Goal: Task Accomplishment & Management: Use online tool/utility

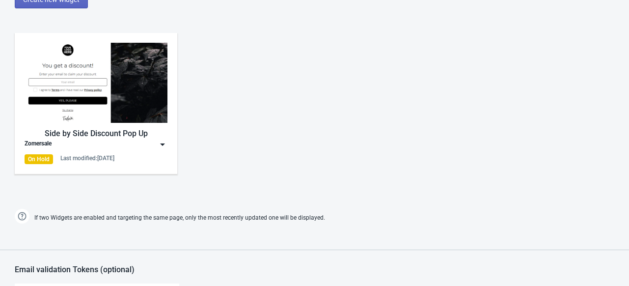
scroll to position [473, 0]
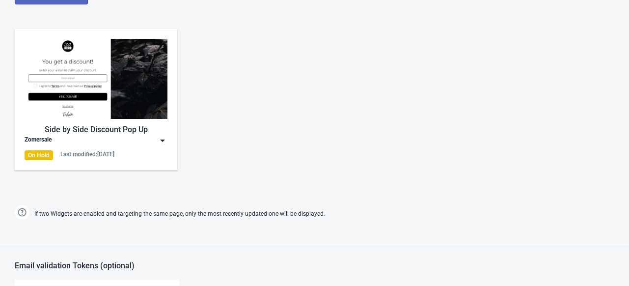
click at [162, 136] on img at bounding box center [163, 140] width 10 height 10
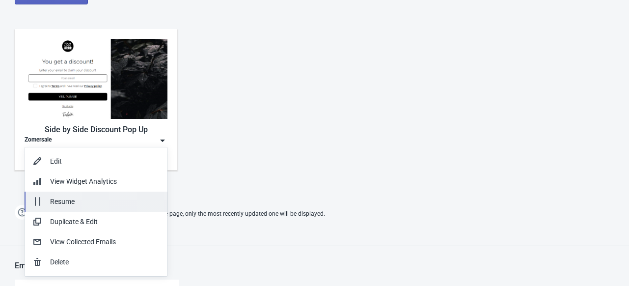
click at [116, 201] on div "Resume" at bounding box center [104, 201] width 109 height 10
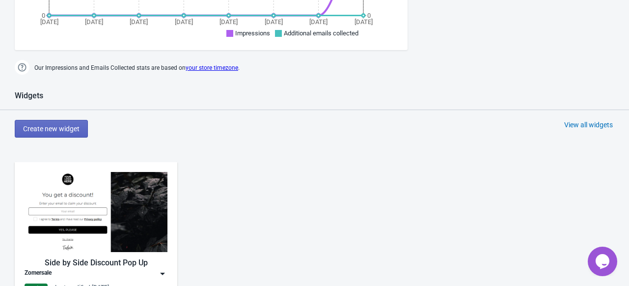
scroll to position [432, 0]
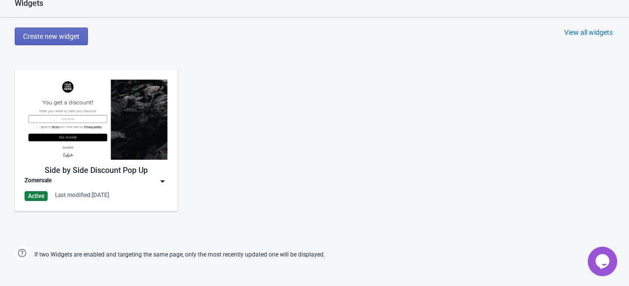
click at [162, 176] on img at bounding box center [163, 181] width 10 height 10
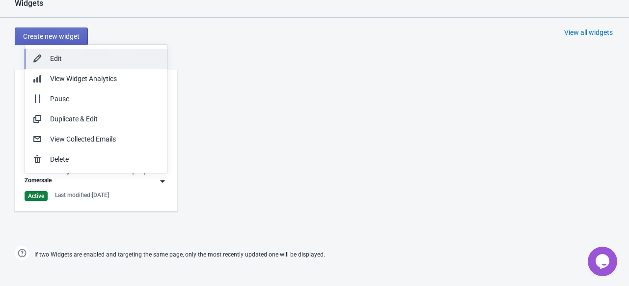
click at [106, 59] on div "Edit" at bounding box center [104, 58] width 109 height 10
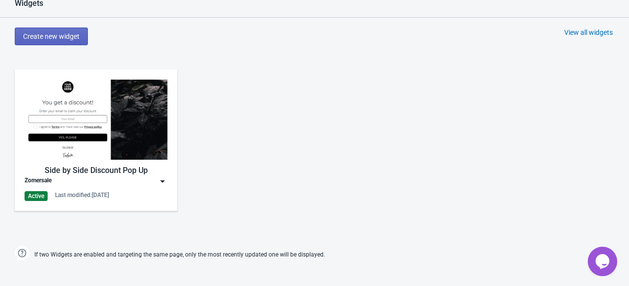
click at [160, 182] on img at bounding box center [163, 181] width 10 height 10
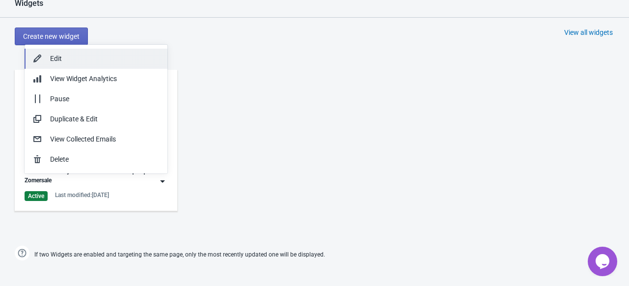
click at [109, 64] on button "Edit" at bounding box center [96, 59] width 143 height 20
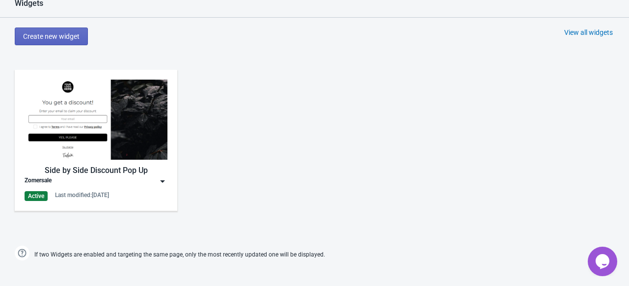
click at [93, 139] on img at bounding box center [96, 120] width 143 height 80
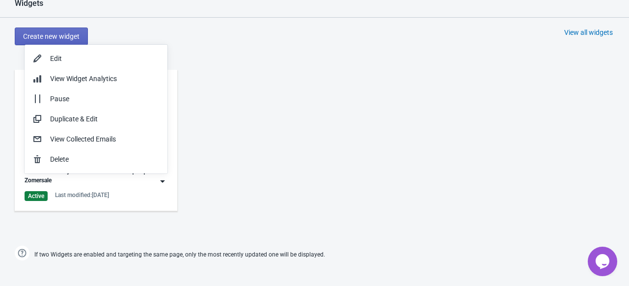
click at [95, 188] on div "Side by Side Discount Pop Up Zomersale Active Last modified: 31.8.2025" at bounding box center [96, 140] width 143 height 121
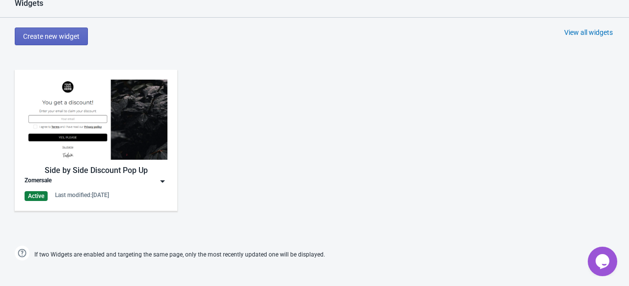
click at [94, 172] on div "Side by Side Discount Pop Up" at bounding box center [96, 170] width 143 height 12
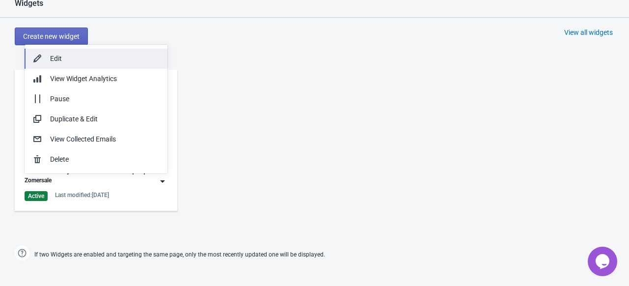
click at [86, 53] on div "Edit" at bounding box center [104, 58] width 109 height 10
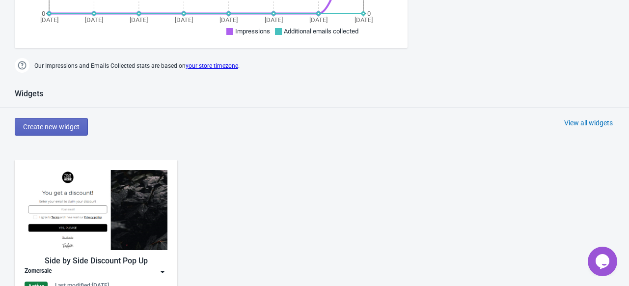
scroll to position [402, 0]
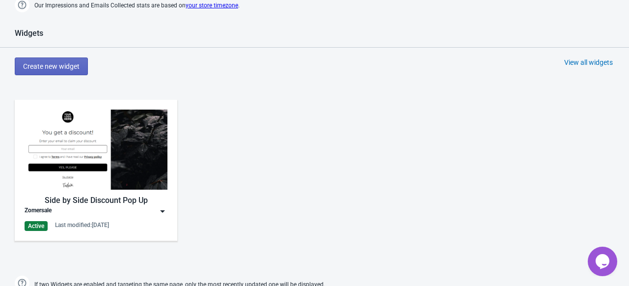
click at [164, 214] on img at bounding box center [163, 211] width 10 height 10
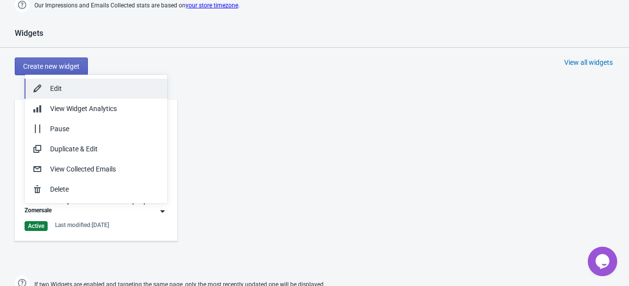
click at [110, 93] on div "Edit" at bounding box center [104, 88] width 109 height 10
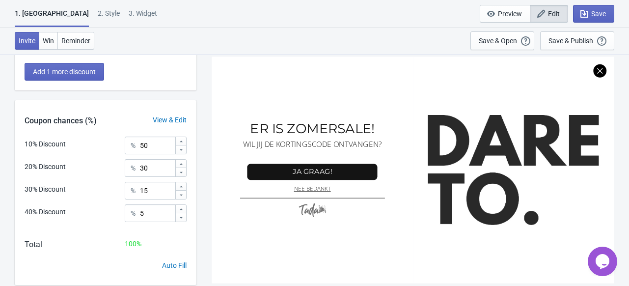
scroll to position [238, 0]
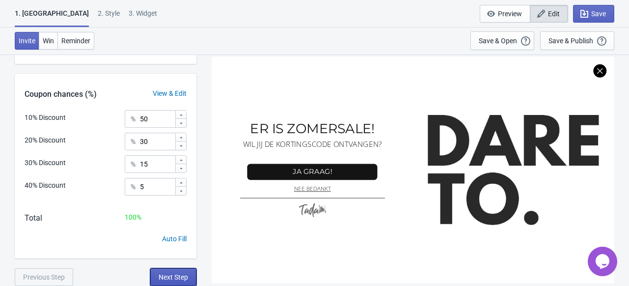
click at [180, 273] on span "Next Step" at bounding box center [173, 277] width 29 height 8
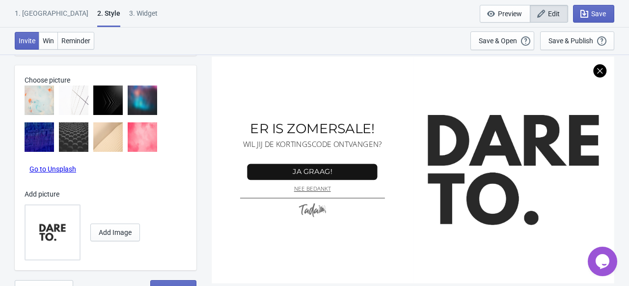
scroll to position [455, 0]
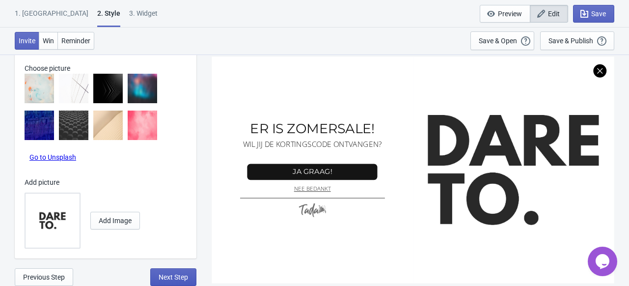
click at [170, 280] on span "Next Step" at bounding box center [173, 277] width 29 height 8
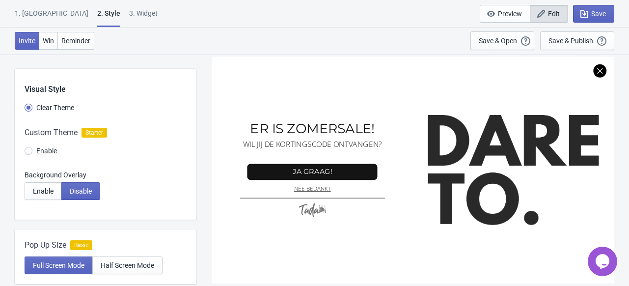
select select "specificProducts"
select select "once"
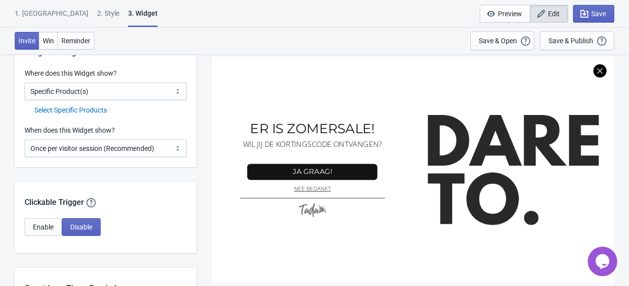
scroll to position [693, 0]
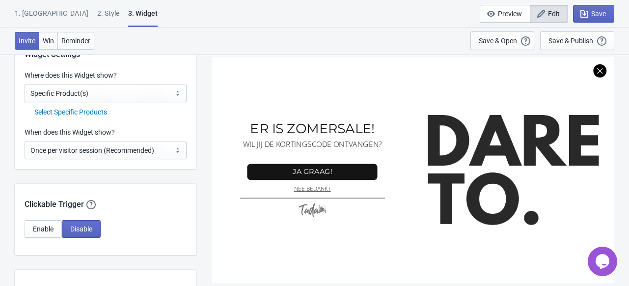
click at [97, 114] on div "Select Specific Products" at bounding box center [110, 112] width 152 height 10
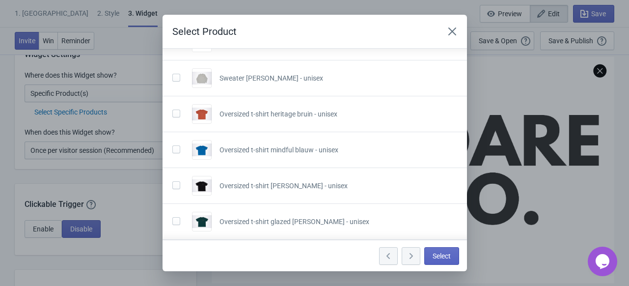
scroll to position [275, 0]
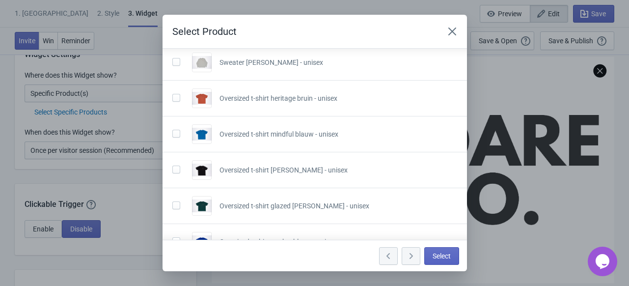
click at [176, 98] on span at bounding box center [176, 98] width 8 height 8
click at [173, 98] on input "checkbox" at bounding box center [172, 103] width 0 height 18
checkbox input "true"
click at [176, 131] on span at bounding box center [176, 134] width 8 height 8
click at [173, 131] on input "checkbox" at bounding box center [172, 139] width 0 height 18
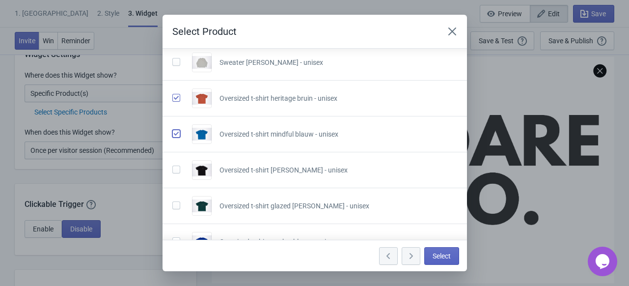
checkbox input "true"
click at [177, 171] on span at bounding box center [176, 169] width 8 height 8
click at [173, 171] on input "checkbox" at bounding box center [172, 174] width 0 height 18
checkbox input "true"
click at [175, 201] on span at bounding box center [176, 205] width 8 height 8
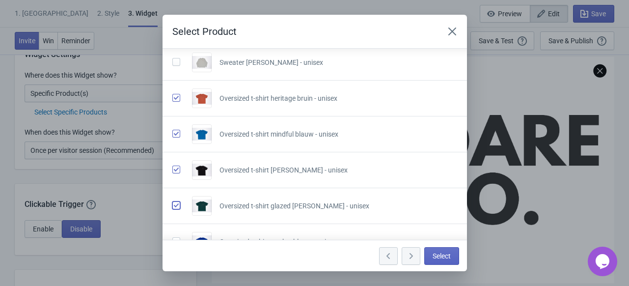
click at [173, 201] on input "checkbox" at bounding box center [172, 210] width 0 height 18
checkbox input "true"
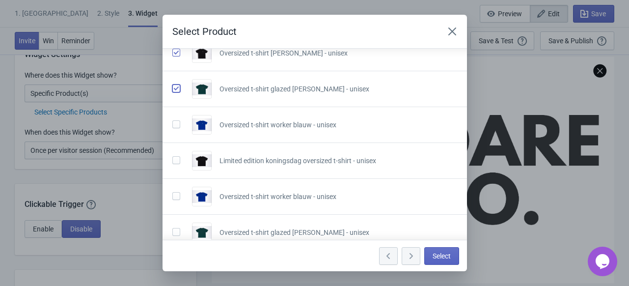
scroll to position [392, 0]
click at [173, 122] on span at bounding box center [176, 124] width 8 height 8
click at [173, 122] on input "checkbox" at bounding box center [172, 129] width 0 height 18
checkbox input "true"
click at [174, 157] on span at bounding box center [176, 160] width 8 height 8
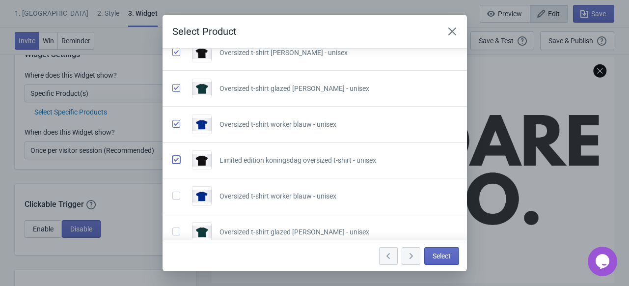
click at [173, 157] on input "checkbox" at bounding box center [172, 165] width 0 height 18
checkbox input "true"
click at [177, 192] on span at bounding box center [176, 195] width 8 height 8
click at [173, 192] on input "checkbox" at bounding box center [172, 200] width 0 height 18
checkbox input "true"
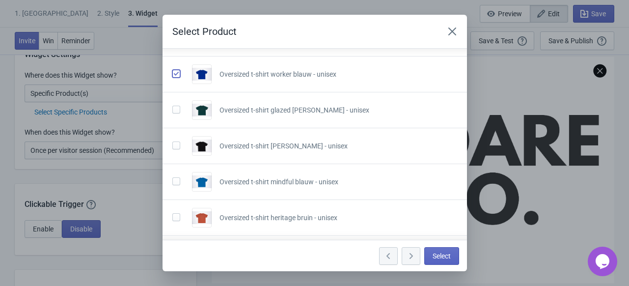
scroll to position [516, 0]
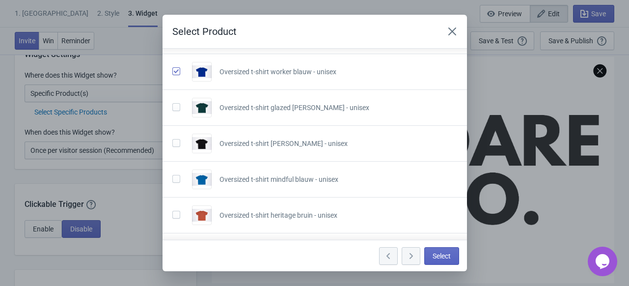
click at [175, 103] on span at bounding box center [176, 107] width 8 height 8
click at [173, 103] on input "checkbox" at bounding box center [172, 112] width 0 height 18
checkbox input "true"
click at [174, 139] on span at bounding box center [176, 143] width 8 height 8
click at [173, 139] on input "checkbox" at bounding box center [172, 148] width 0 height 18
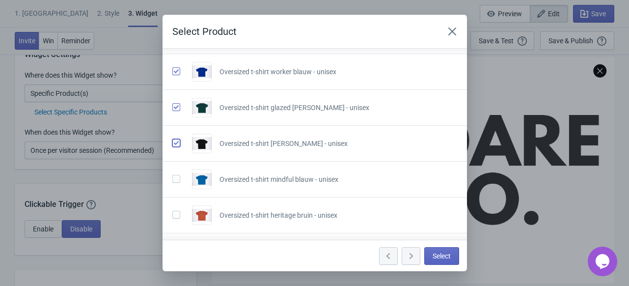
checkbox input "true"
click at [175, 177] on span at bounding box center [176, 179] width 8 height 8
click at [173, 177] on input "checkbox" at bounding box center [172, 184] width 0 height 18
checkbox input "true"
click at [176, 212] on span at bounding box center [176, 215] width 8 height 8
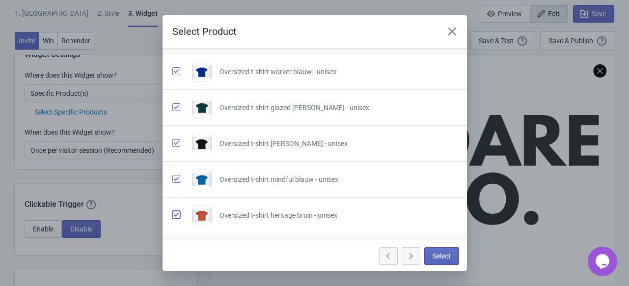
click at [173, 212] on input "checkbox" at bounding box center [172, 220] width 0 height 18
checkbox input "true"
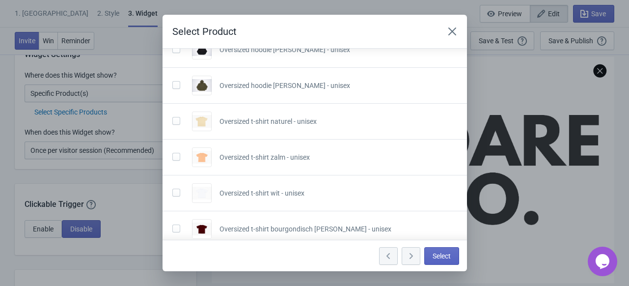
scroll to position [897, 0]
click at [176, 118] on span at bounding box center [176, 120] width 8 height 8
click at [173, 118] on input "checkbox" at bounding box center [172, 125] width 0 height 18
checkbox input "true"
click at [175, 153] on span at bounding box center [176, 156] width 8 height 8
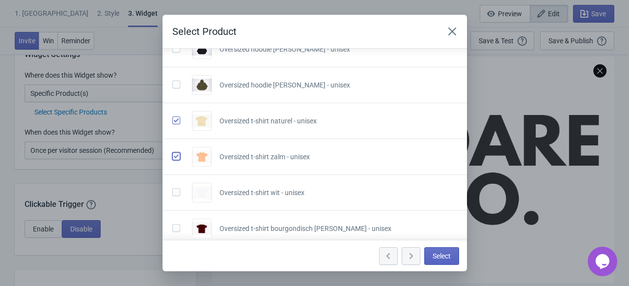
click at [173, 153] on input "checkbox" at bounding box center [172, 161] width 0 height 18
checkbox input "true"
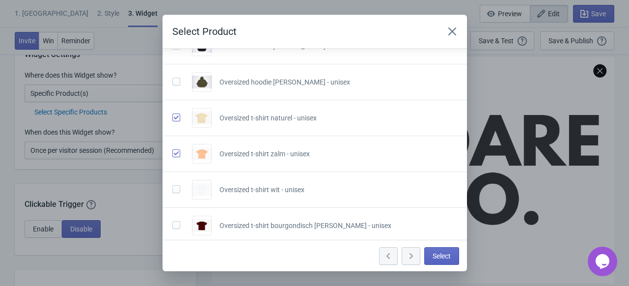
click at [175, 185] on span at bounding box center [176, 189] width 8 height 8
click at [173, 185] on input "checkbox" at bounding box center [172, 194] width 0 height 18
checkbox input "true"
click at [174, 225] on span at bounding box center [176, 225] width 8 height 8
click at [173, 225] on input "checkbox" at bounding box center [172, 230] width 0 height 18
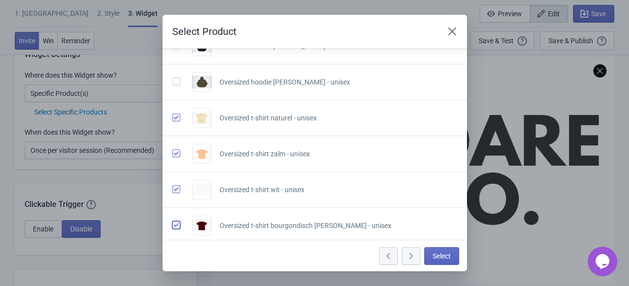
checkbox input "true"
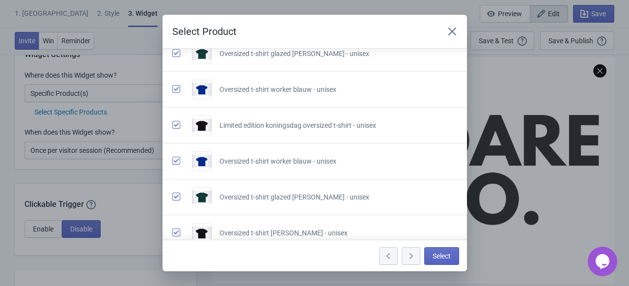
scroll to position [426, 0]
click at [179, 123] on span at bounding box center [176, 125] width 8 height 8
click at [173, 123] on input "checkbox" at bounding box center [172, 130] width 0 height 18
checkbox input "false"
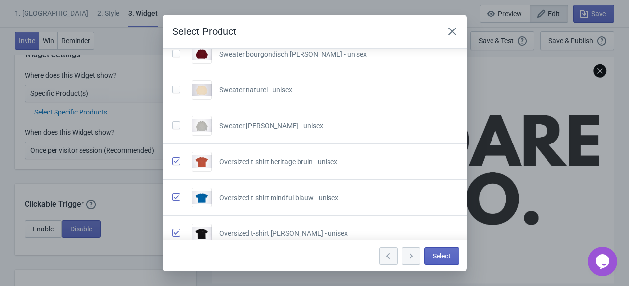
scroll to position [211, 0]
click at [437, 256] on span "Select" at bounding box center [441, 256] width 18 height 8
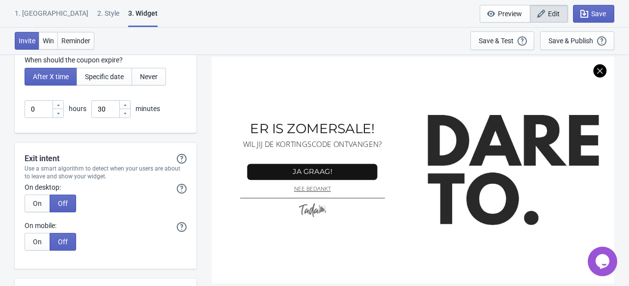
scroll to position [2277, 0]
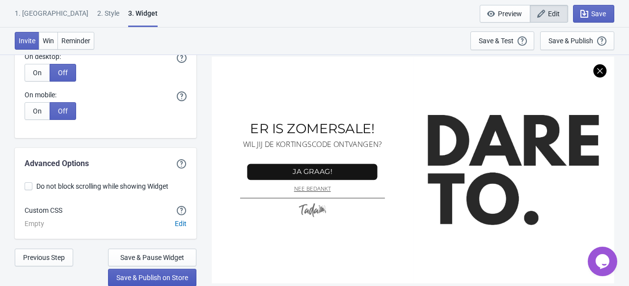
click at [148, 276] on span "Save & Publish on Store" at bounding box center [152, 277] width 72 height 8
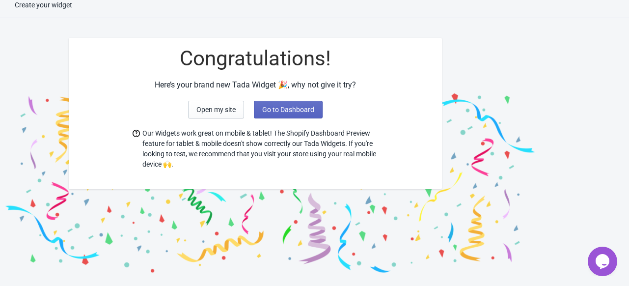
scroll to position [10, 0]
